Goal: Task Accomplishment & Management: Complete application form

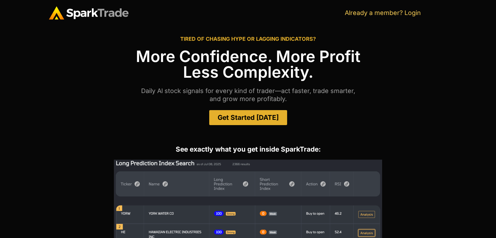
scroll to position [329, 0]
